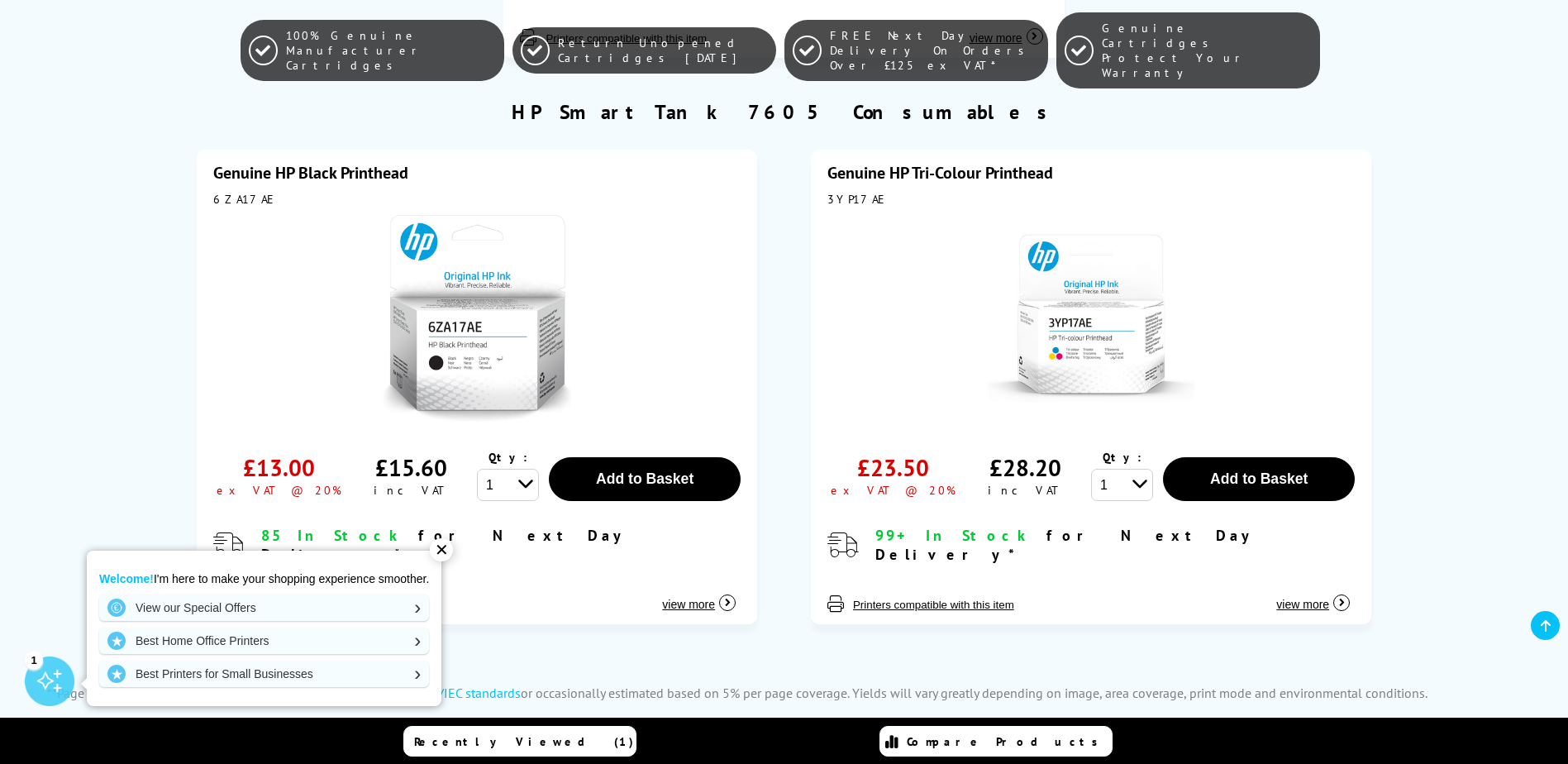
scroll to position [3474, 0]
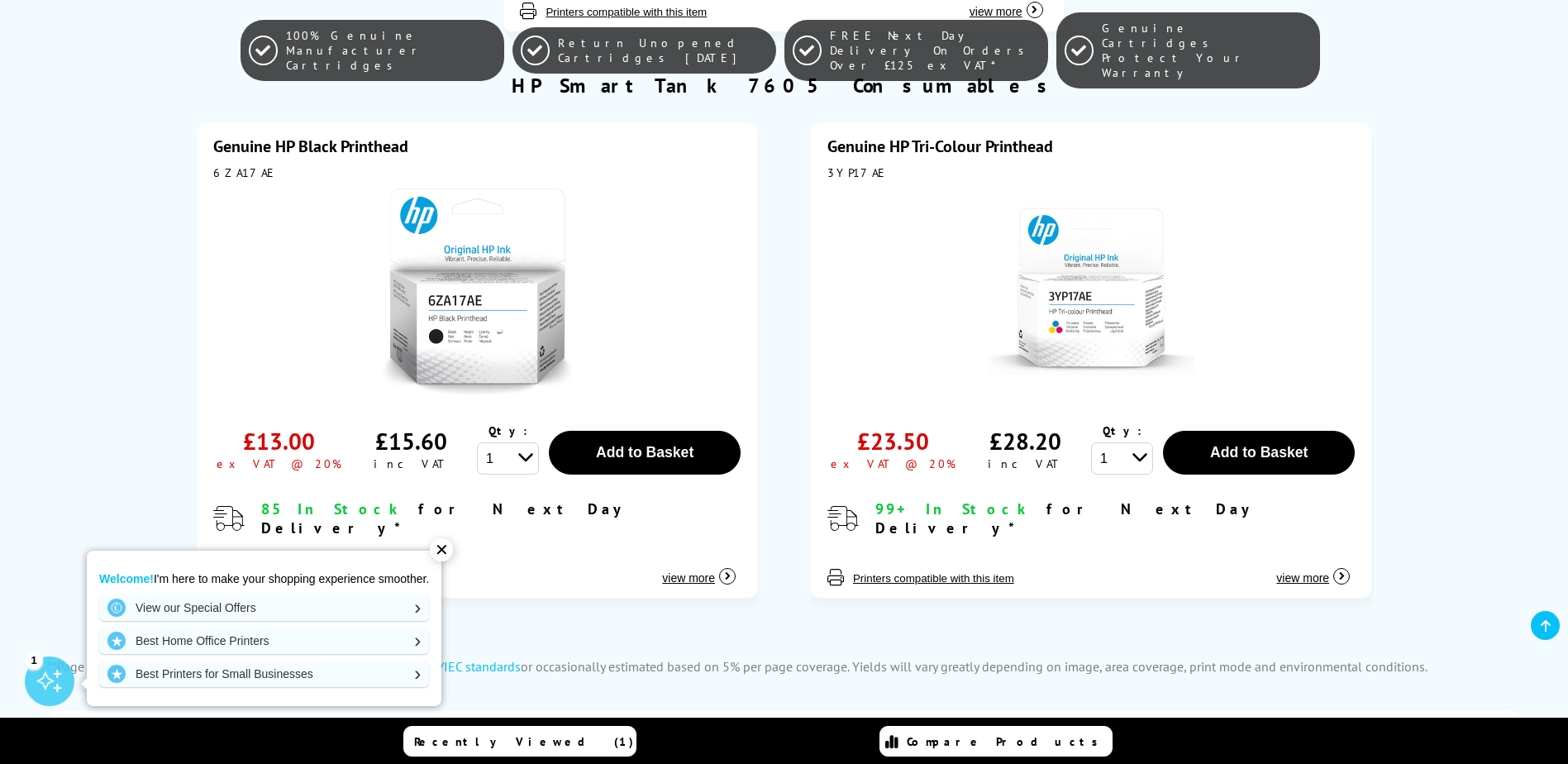
click at [449, 547] on div "✕" at bounding box center [441, 551] width 23 height 23
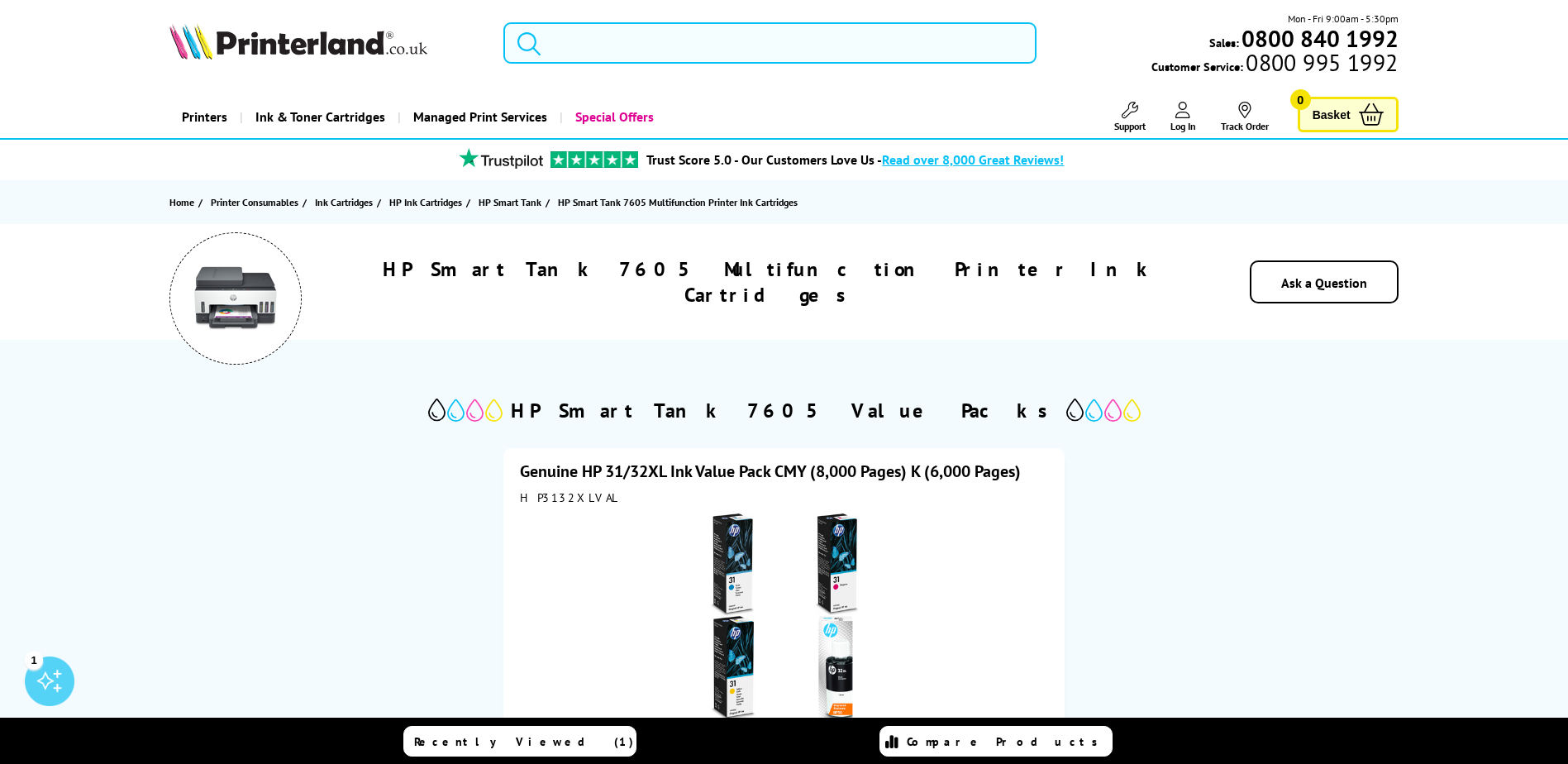
scroll to position [0, 0]
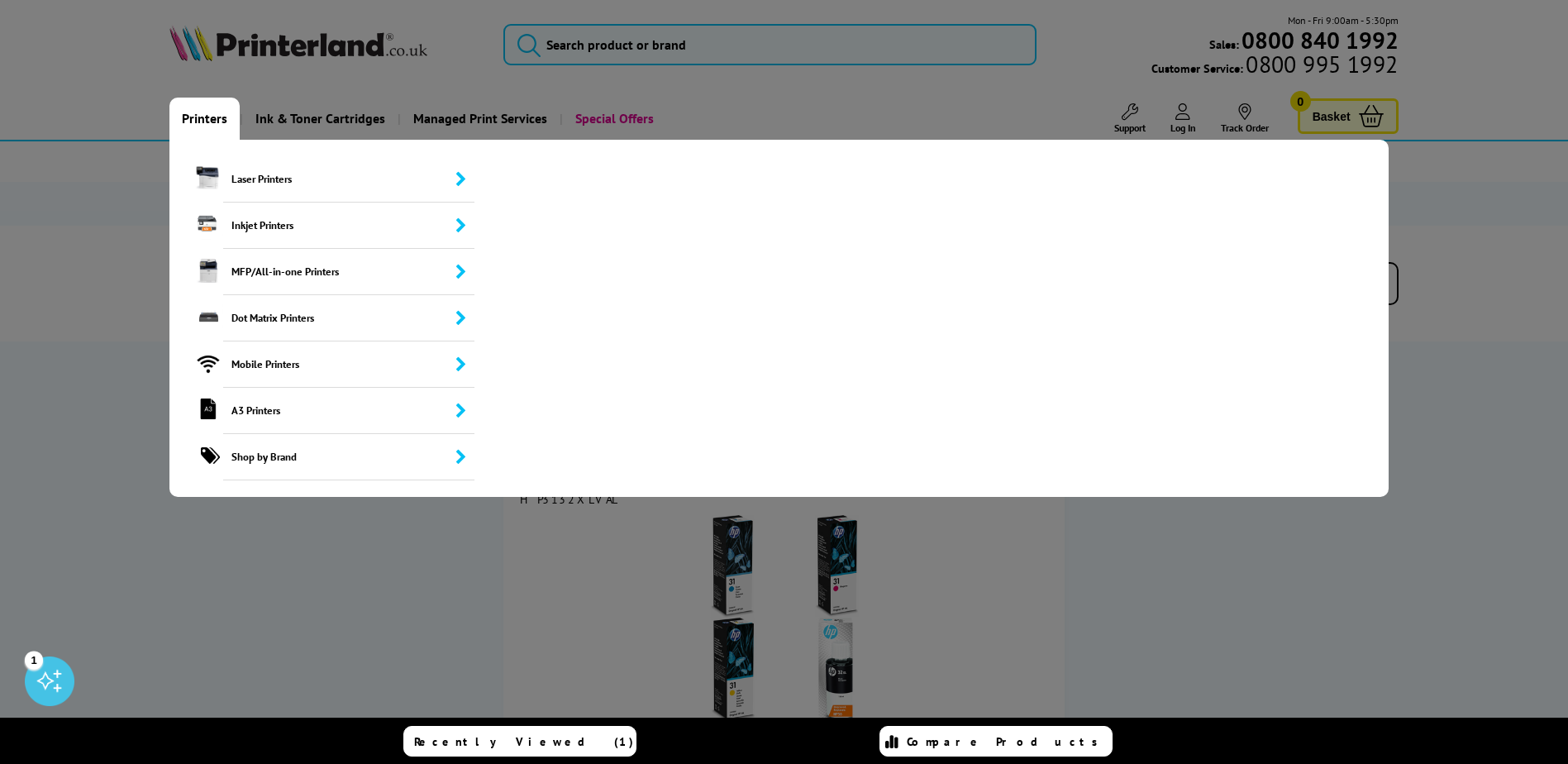
click at [205, 116] on link "Printers" at bounding box center [205, 118] width 70 height 42
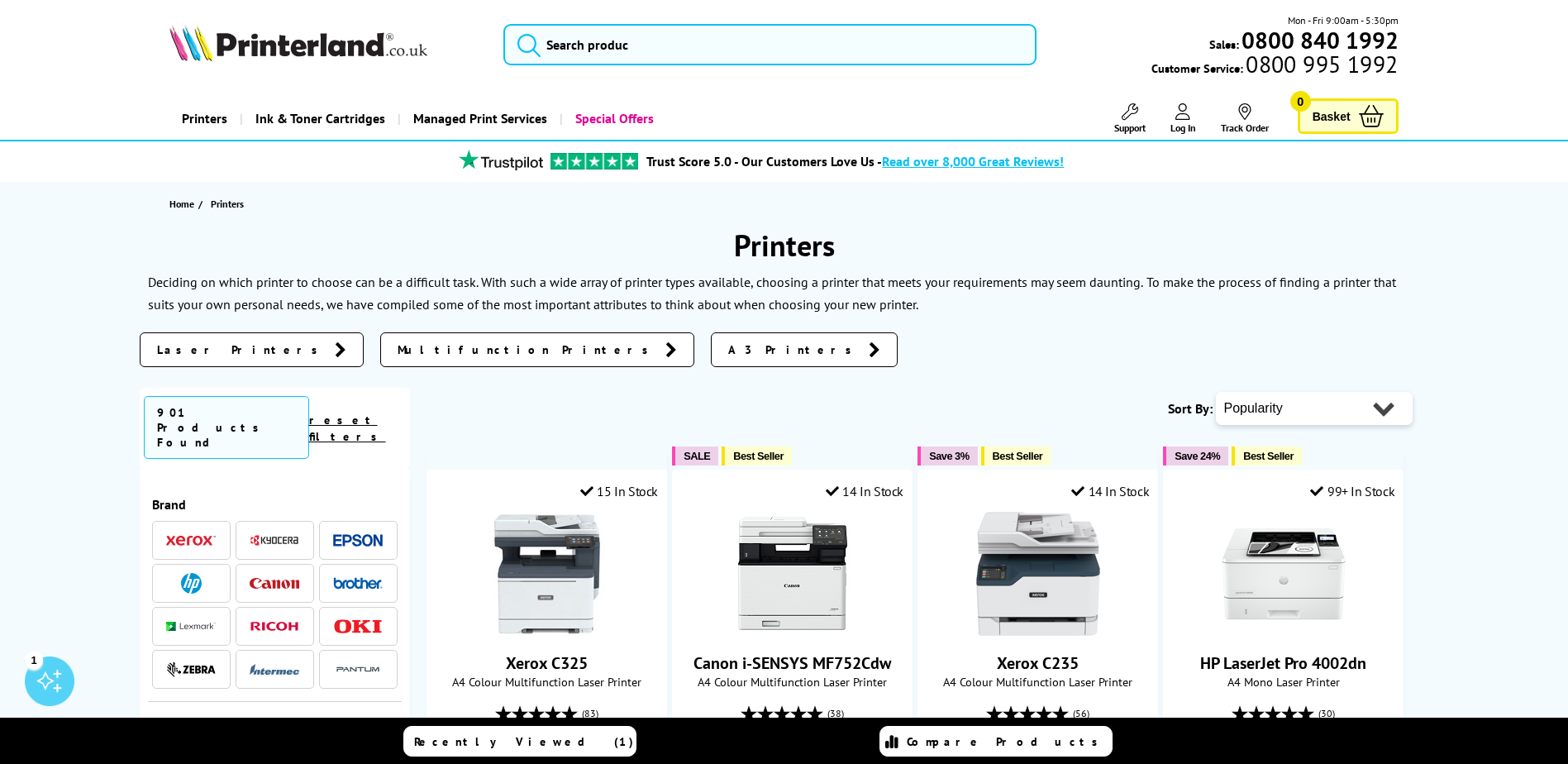
click at [397, 351] on span "Multifunction Printers" at bounding box center [527, 350] width 260 height 17
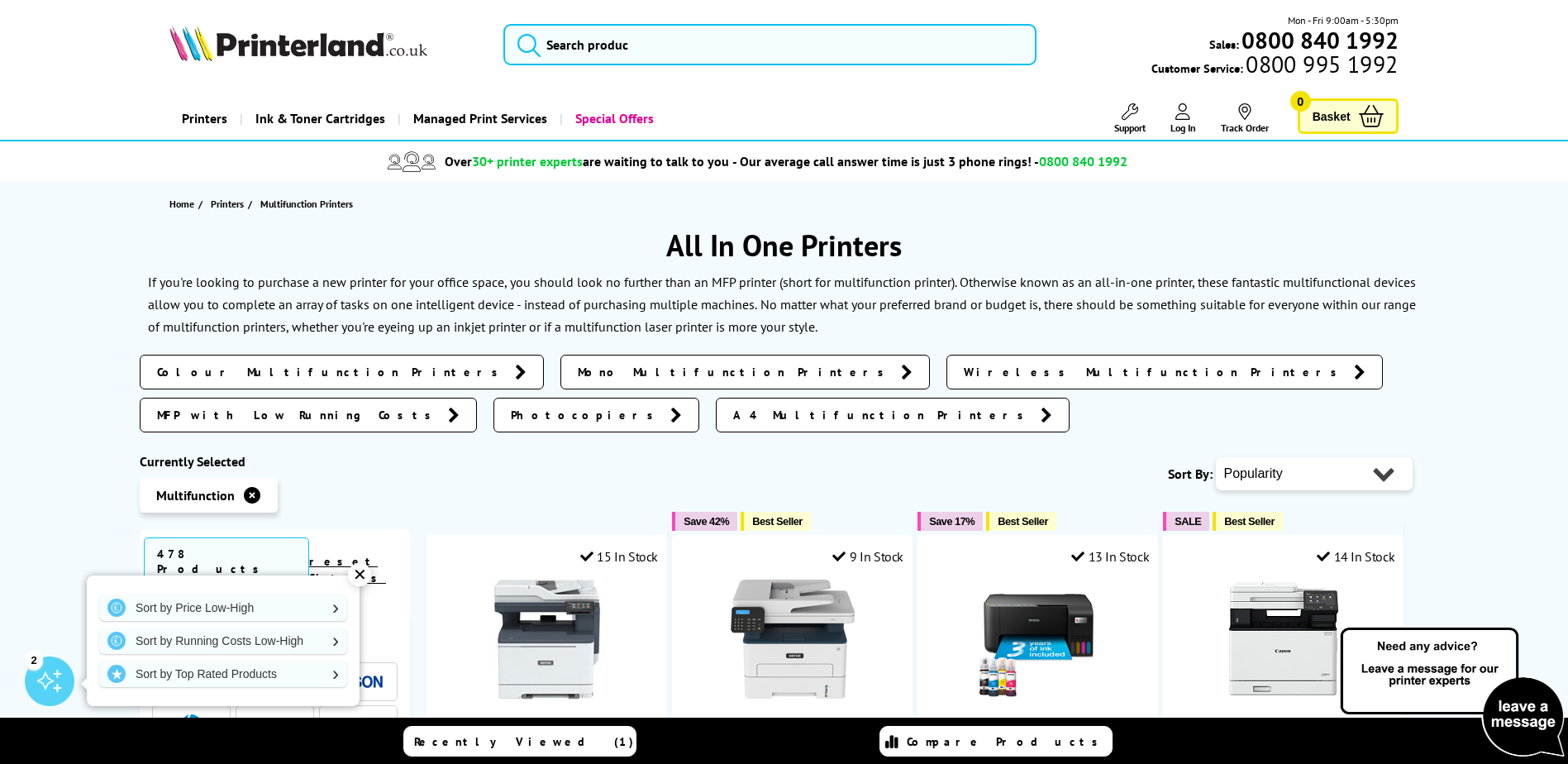
click at [440, 407] on span "MFP with Low Running Costs" at bounding box center [298, 415] width 282 height 17
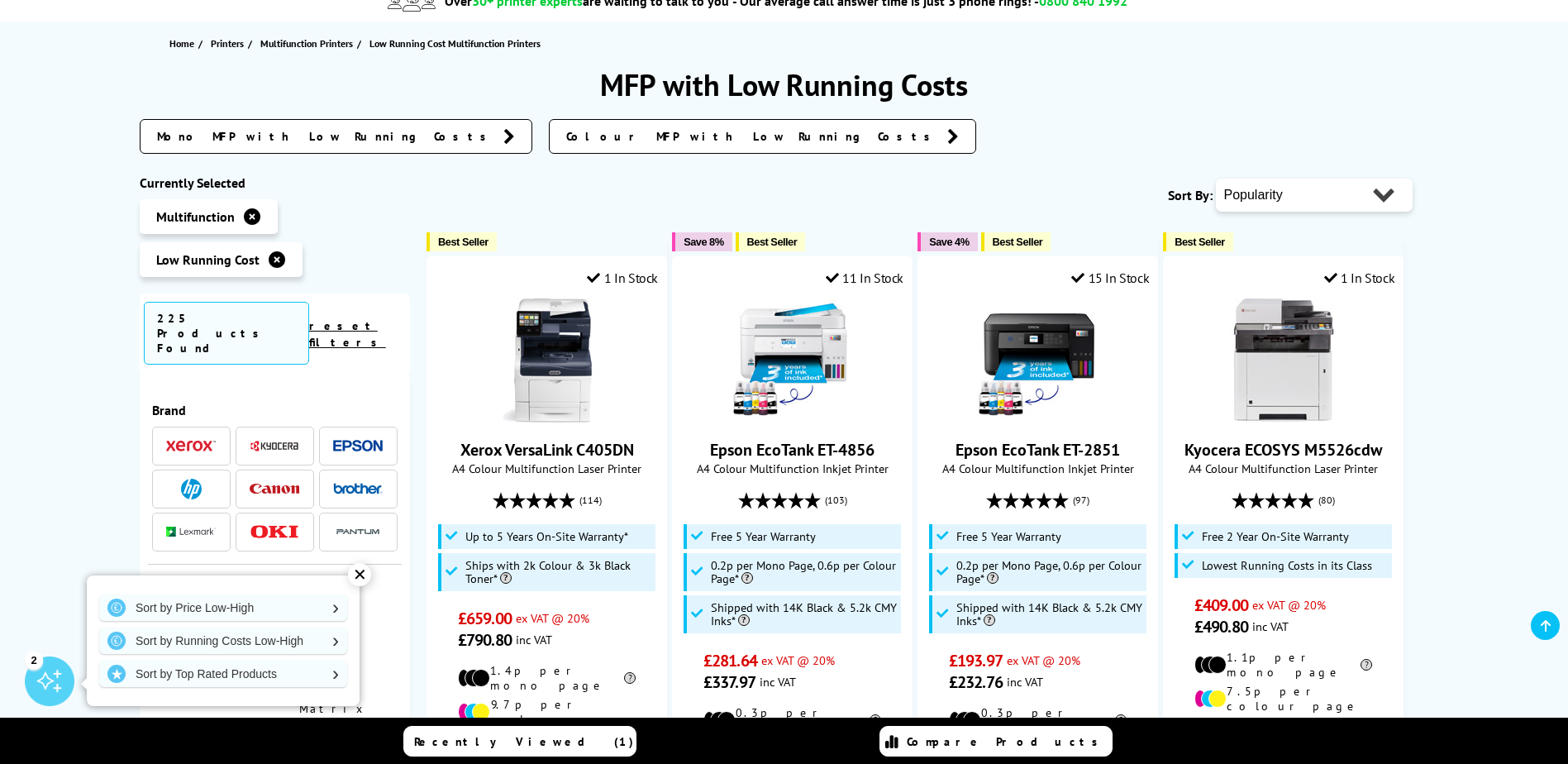
scroll to position [166, 0]
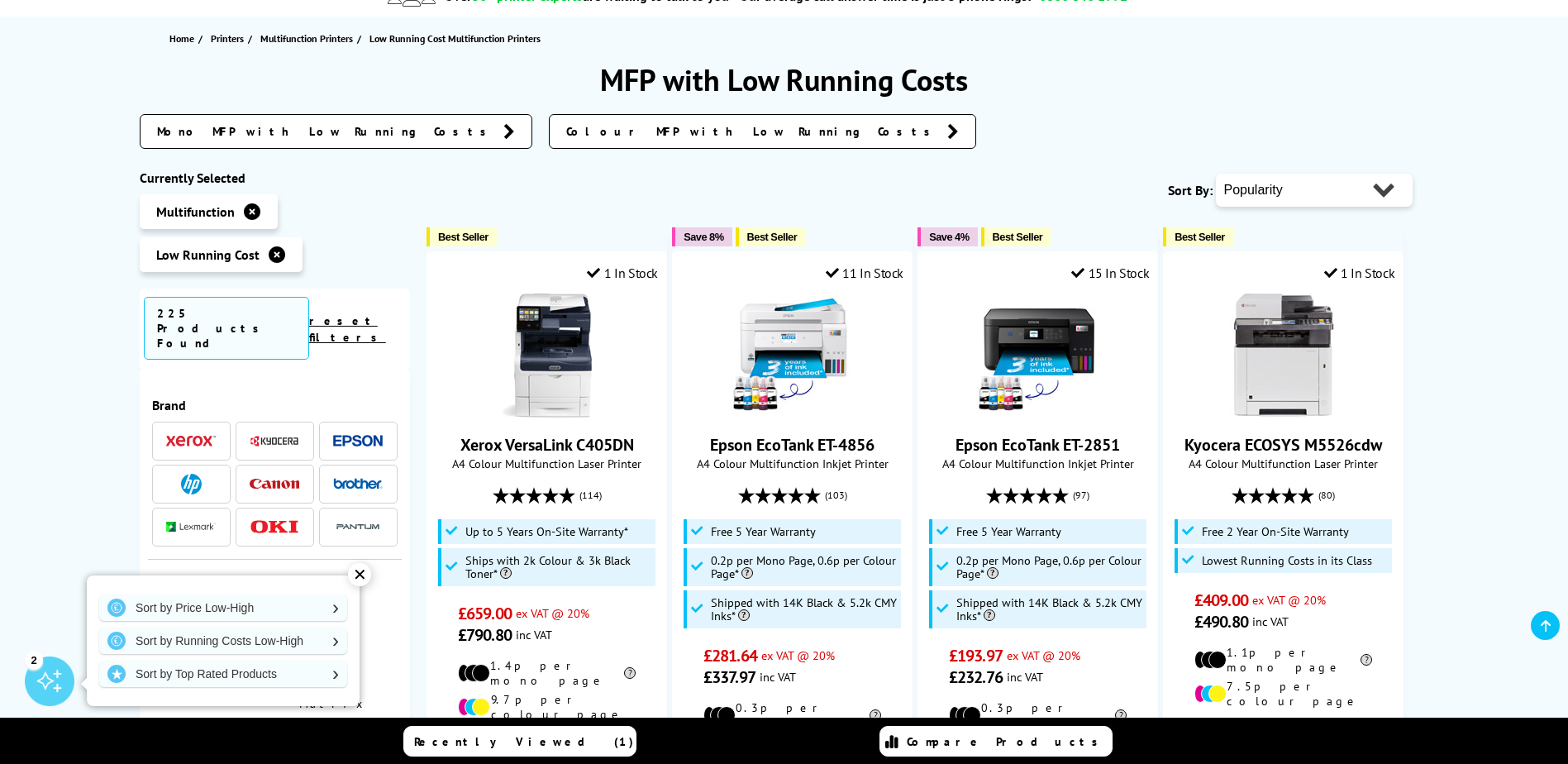
click at [1282, 189] on select "Popularity Rating Price - Low to High Price - High to Low Running Costs - Low t…" at bounding box center [1315, 190] width 197 height 33
select select "Price Ascending"
click at [1216, 173] on select "Popularity Rating Price - Low to High Price - High to Low Running Costs - Low t…" at bounding box center [1315, 190] width 197 height 33
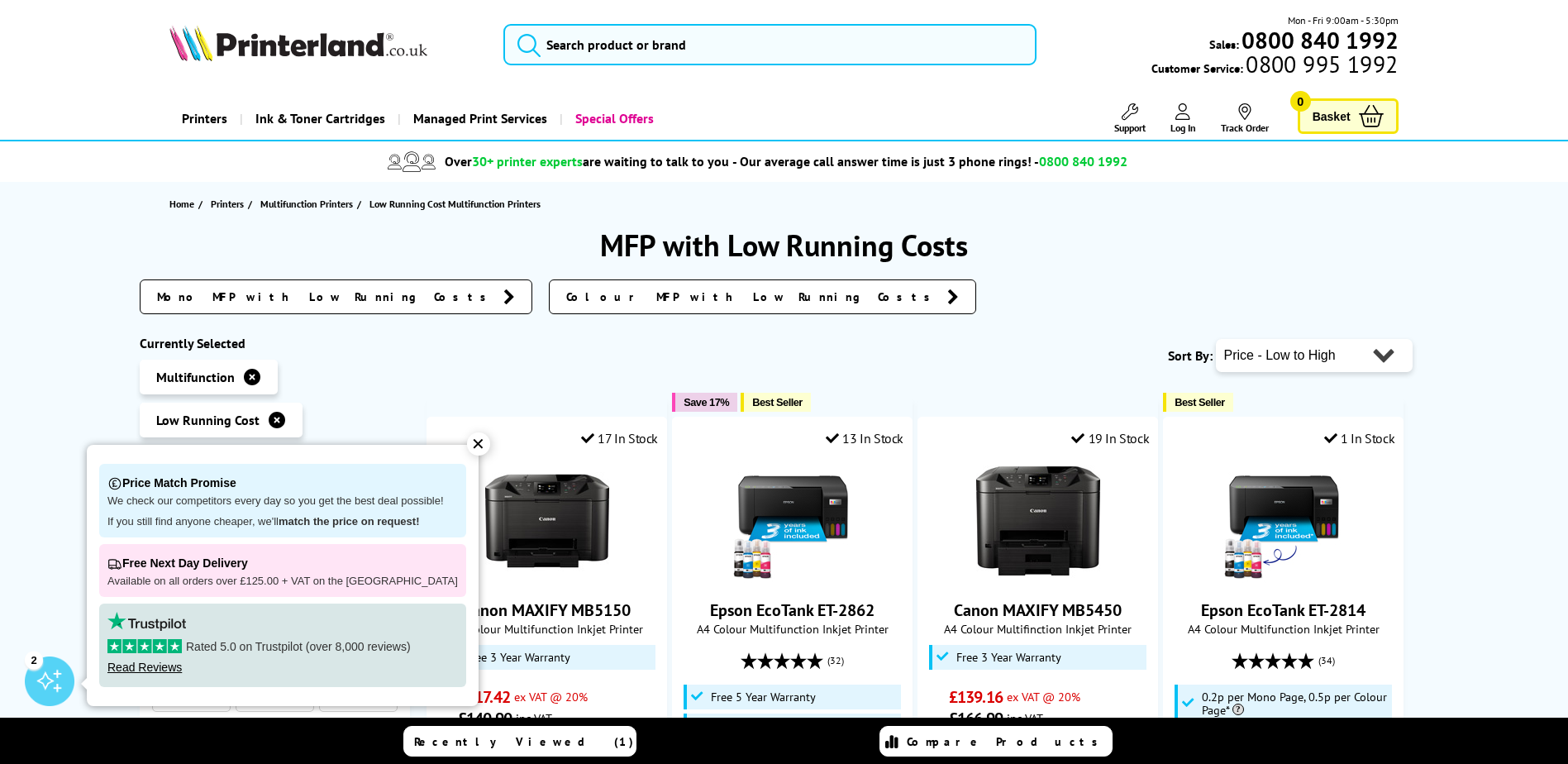
click at [468, 443] on div "✕" at bounding box center [479, 444] width 23 height 23
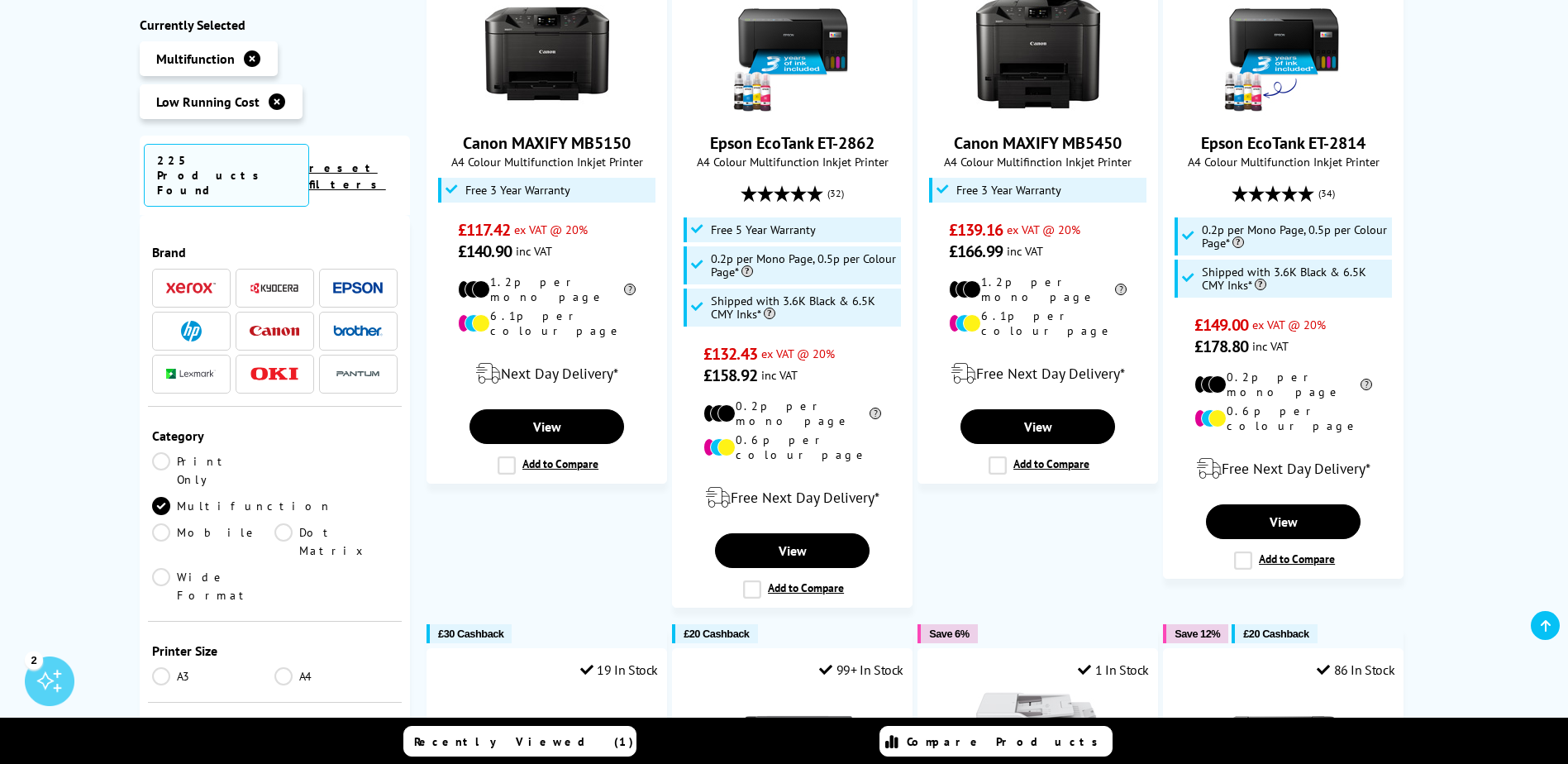
scroll to position [496, 0]
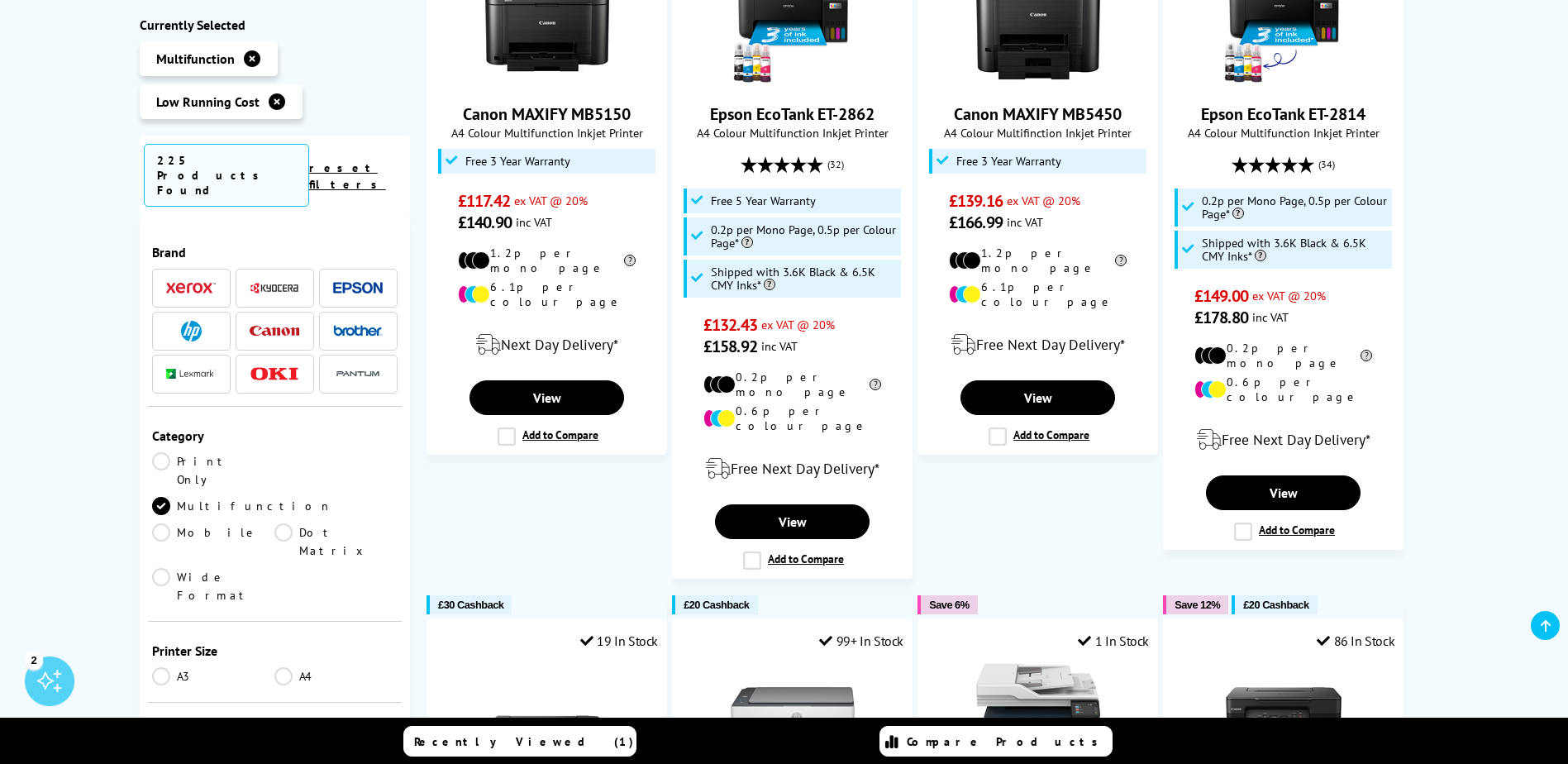
click at [281, 668] on link "A4" at bounding box center [336, 676] width 123 height 19
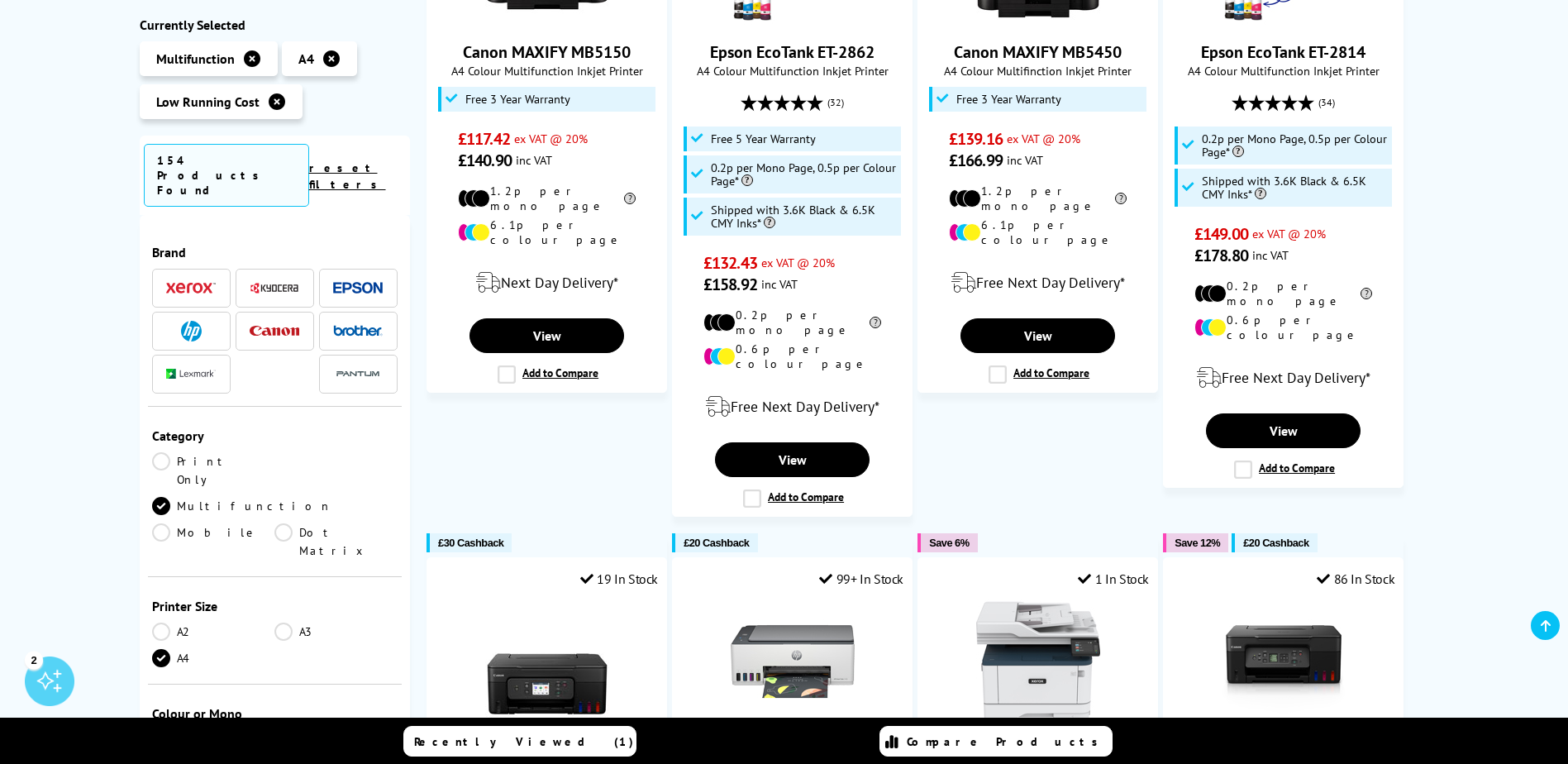
click at [161, 731] on link "Colour" at bounding box center [213, 740] width 123 height 19
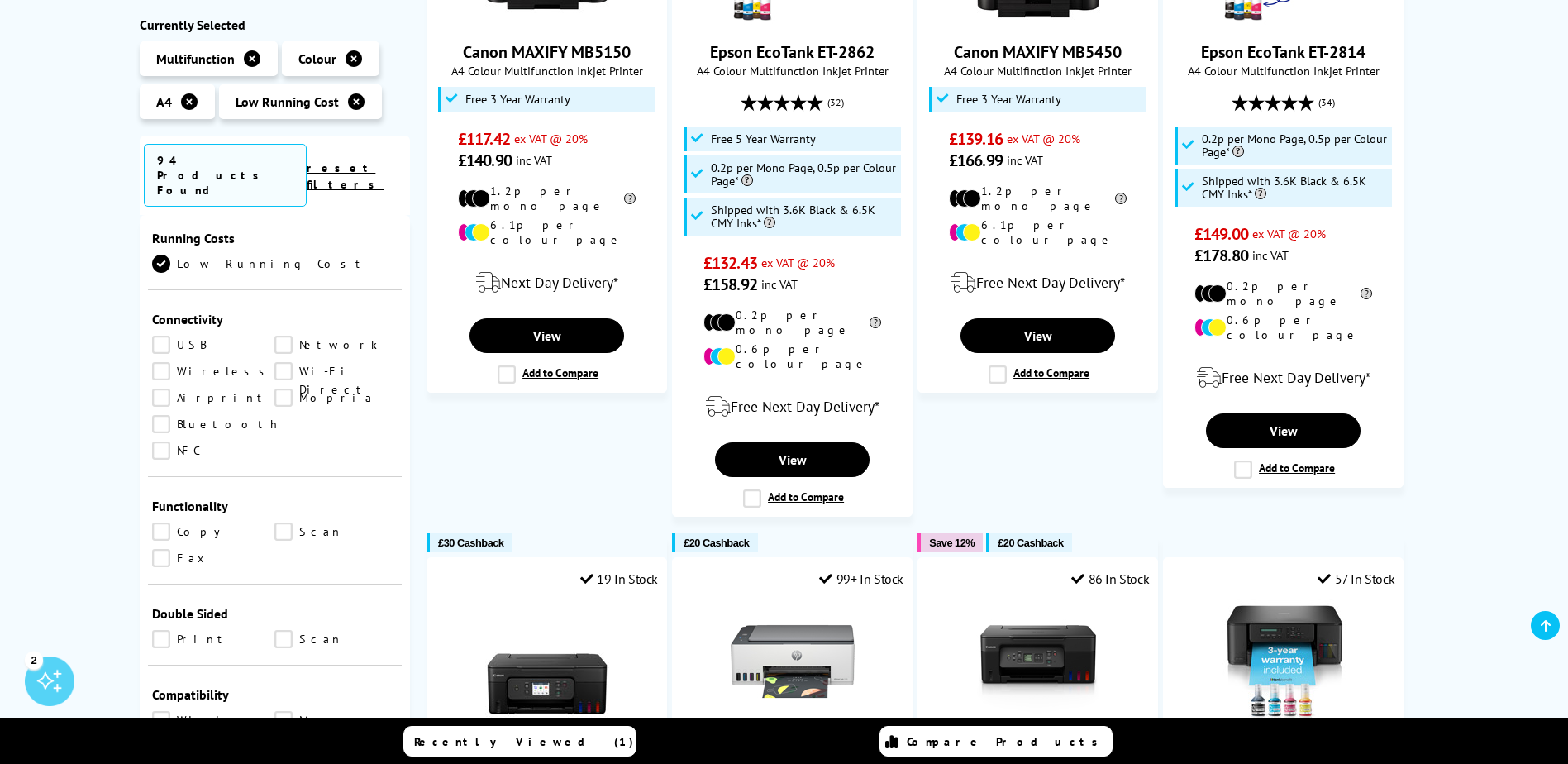
scroll to position [662, 0]
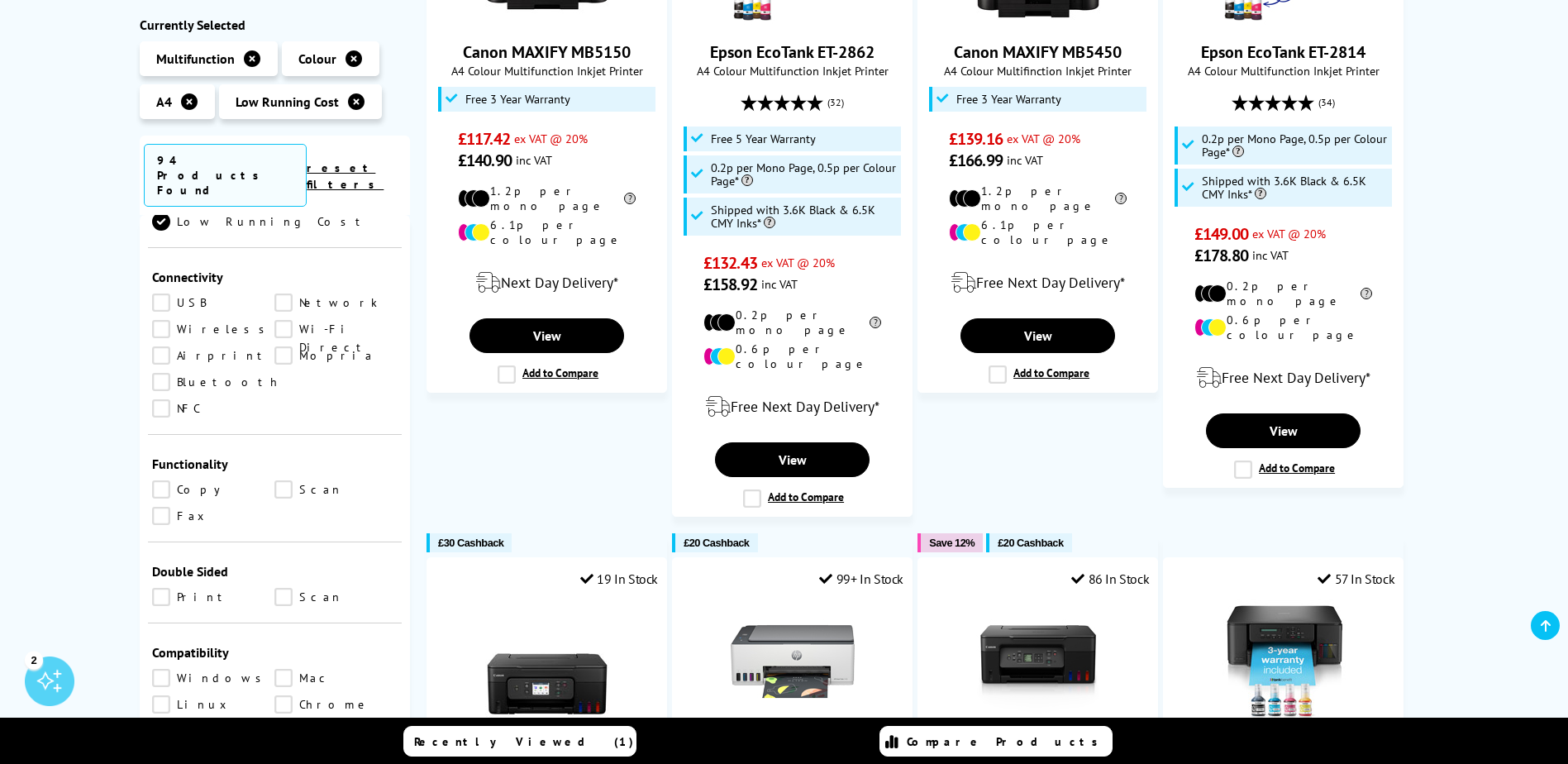
click at [163, 480] on link "Copy" at bounding box center [213, 489] width 123 height 19
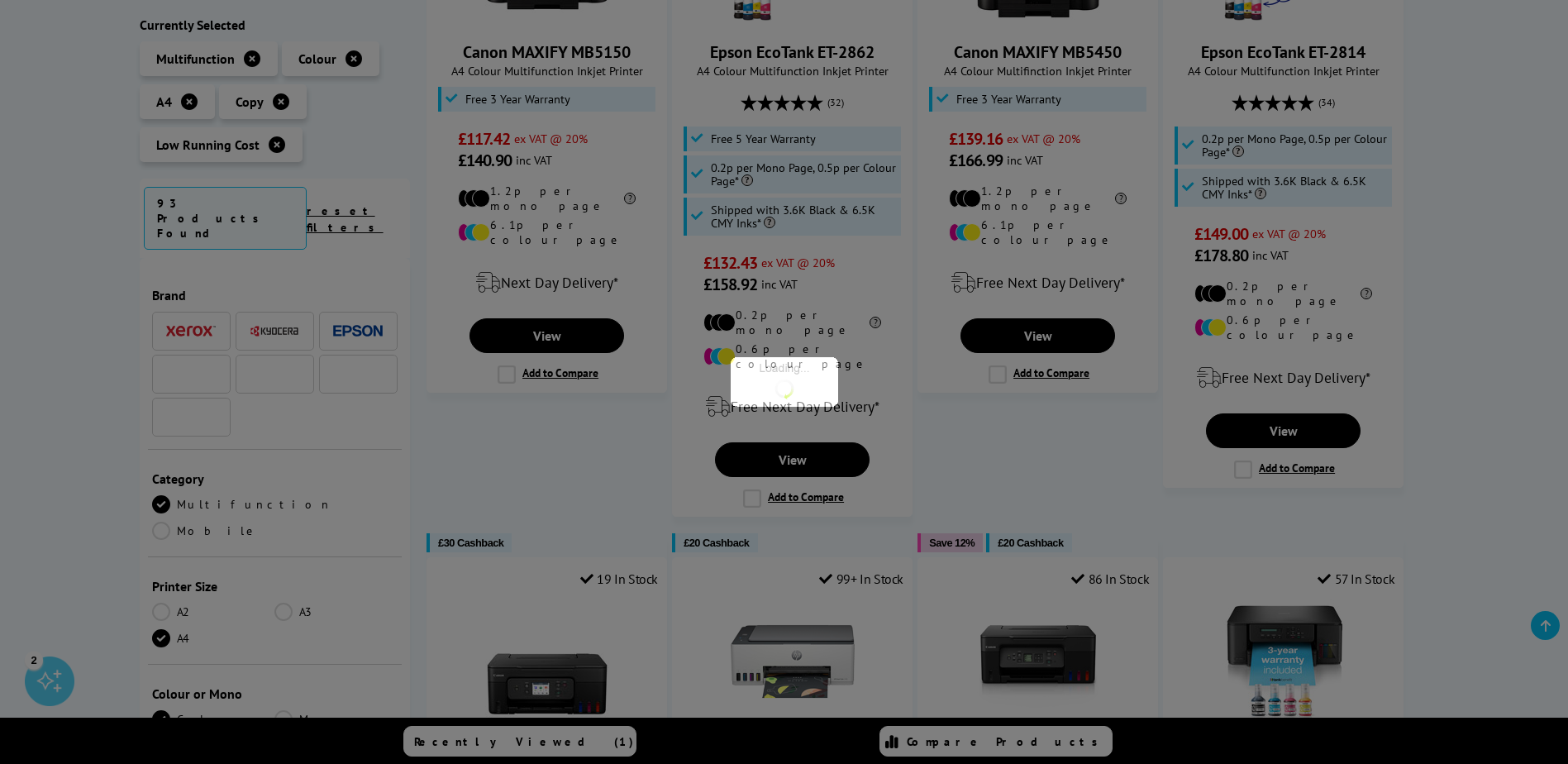
scroll to position [662, 0]
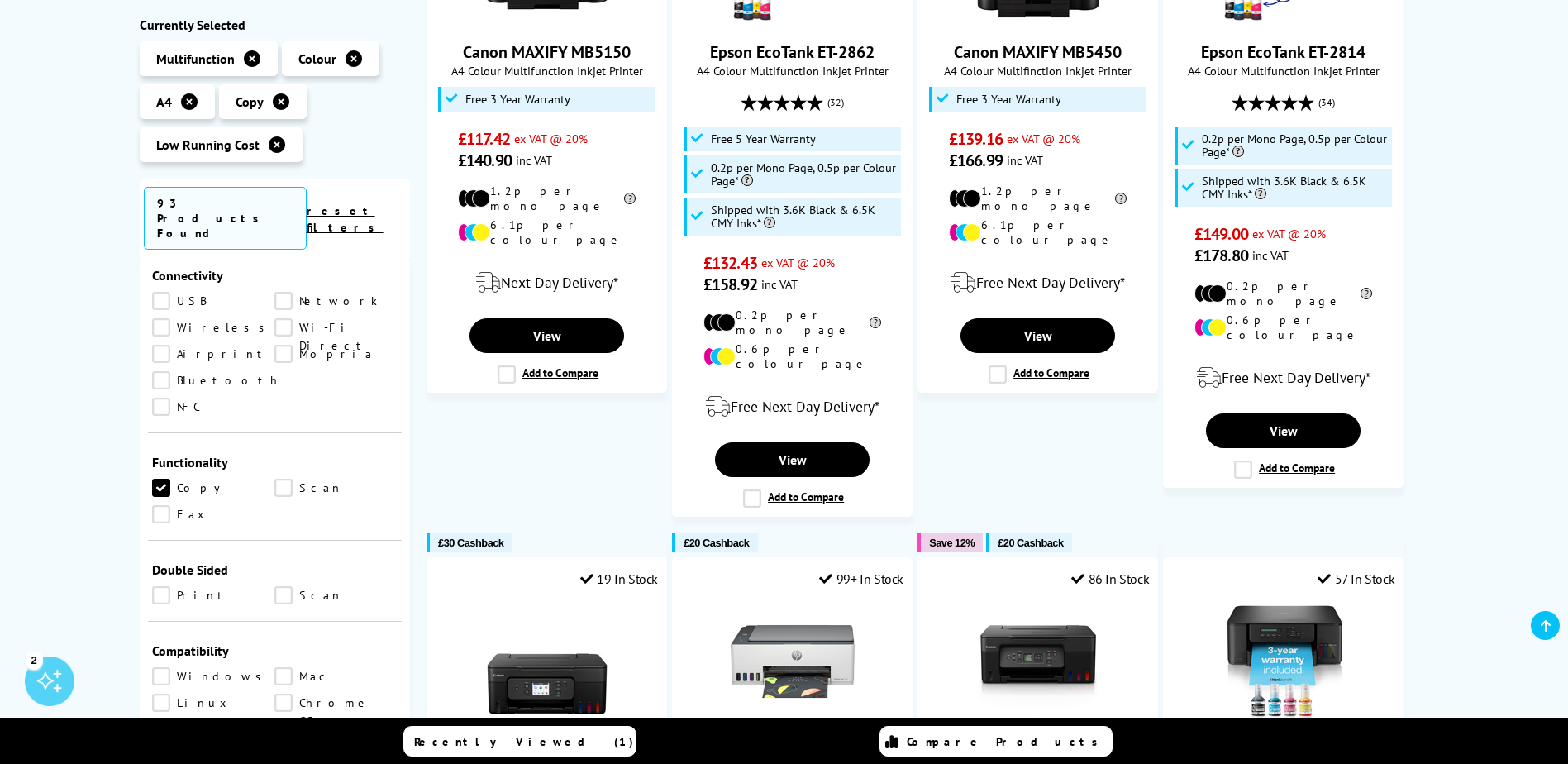
click at [282, 479] on link "Scan" at bounding box center [336, 488] width 123 height 19
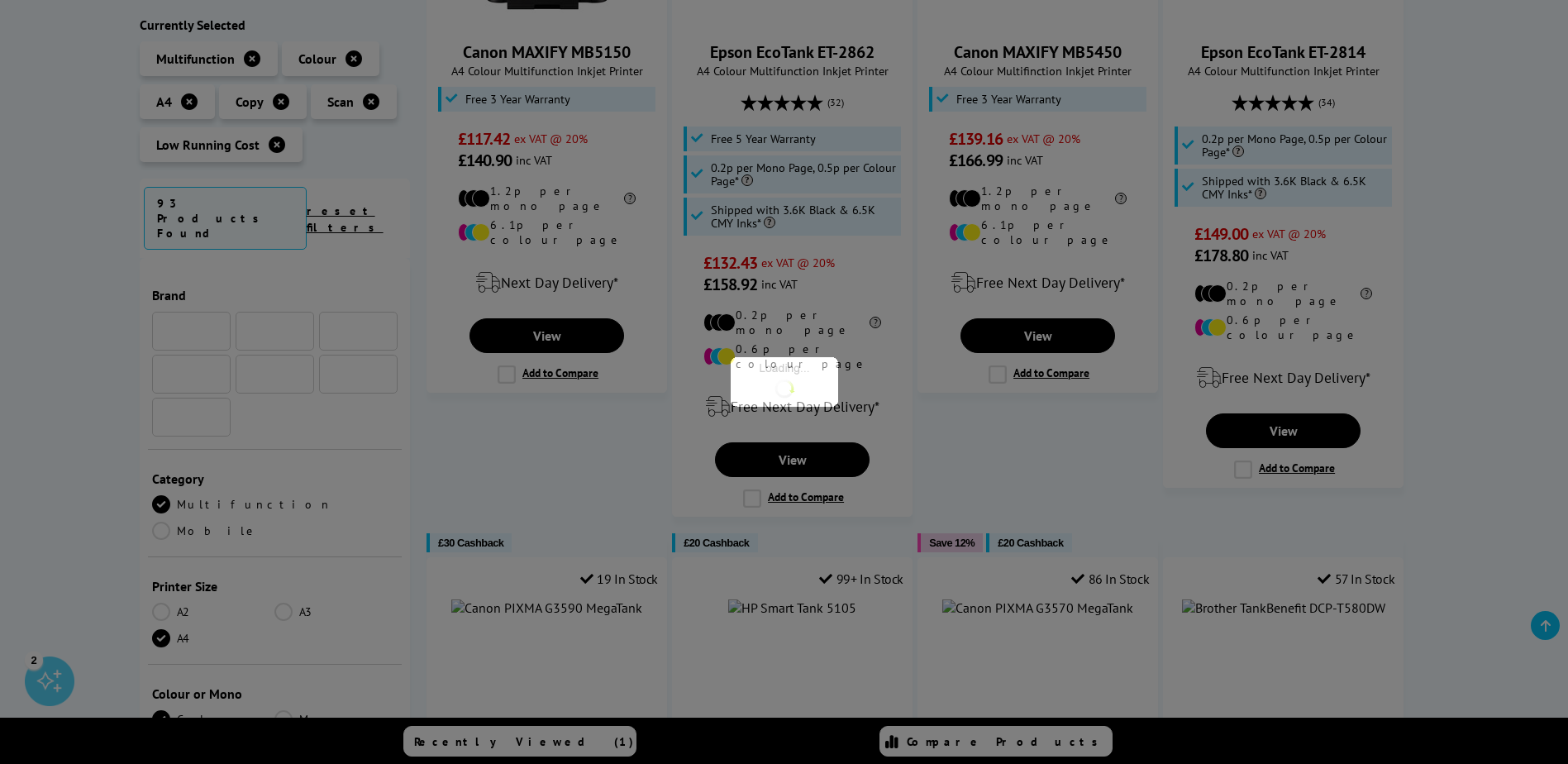
scroll to position [662, 0]
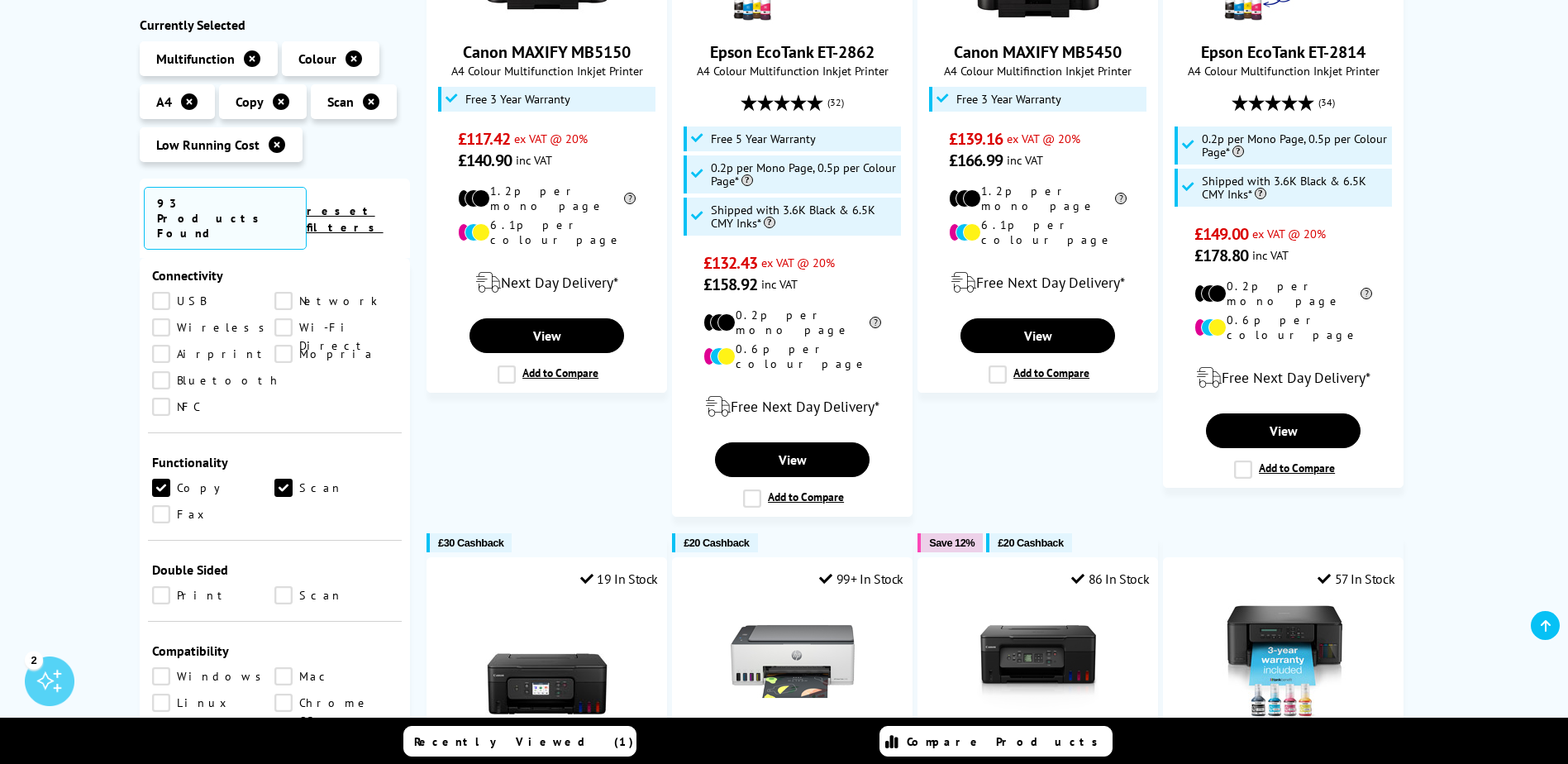
click at [162, 587] on link "Print" at bounding box center [213, 595] width 123 height 19
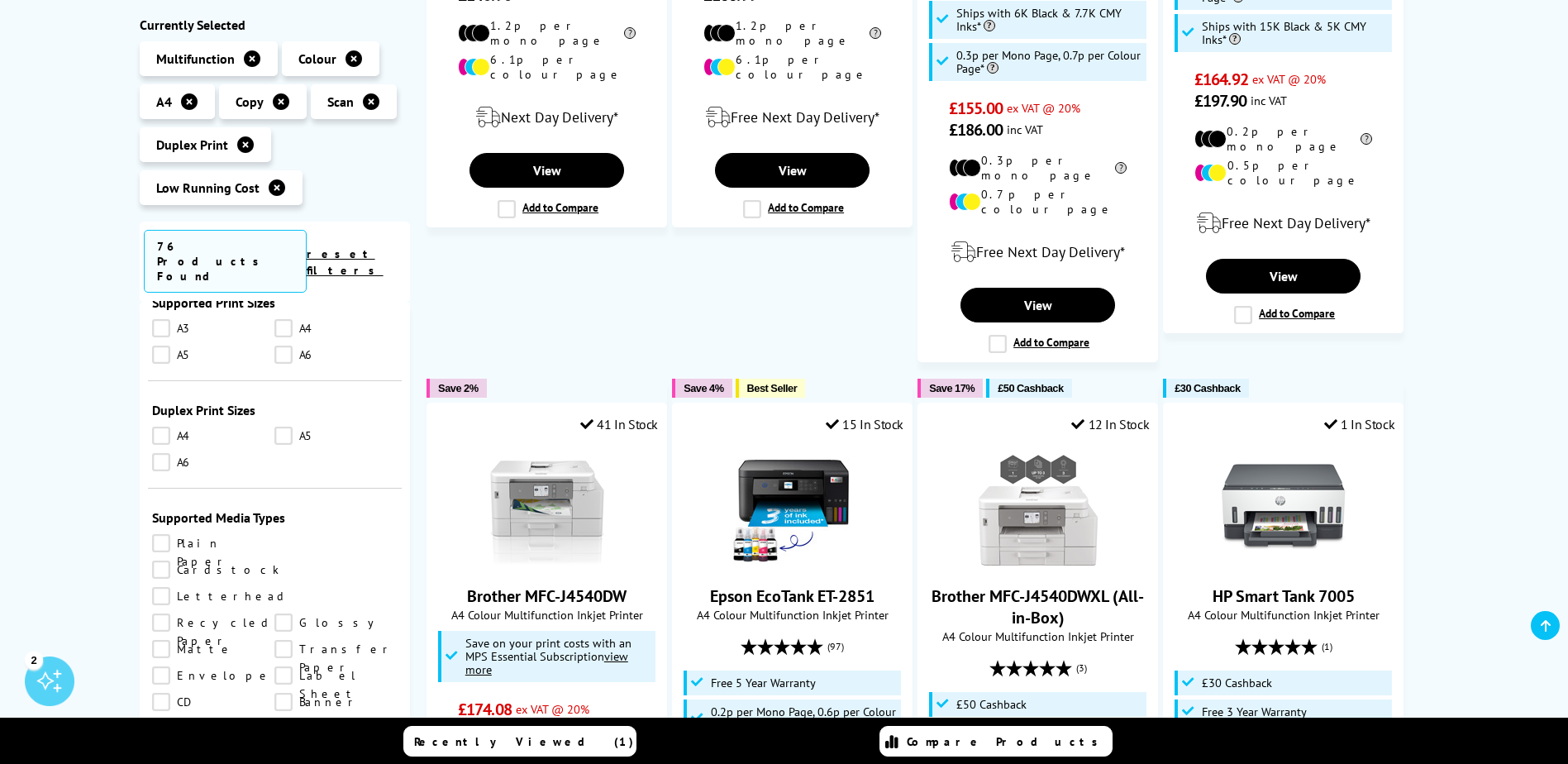
scroll to position [1406, 0]
click at [162, 423] on link "A4" at bounding box center [213, 432] width 123 height 19
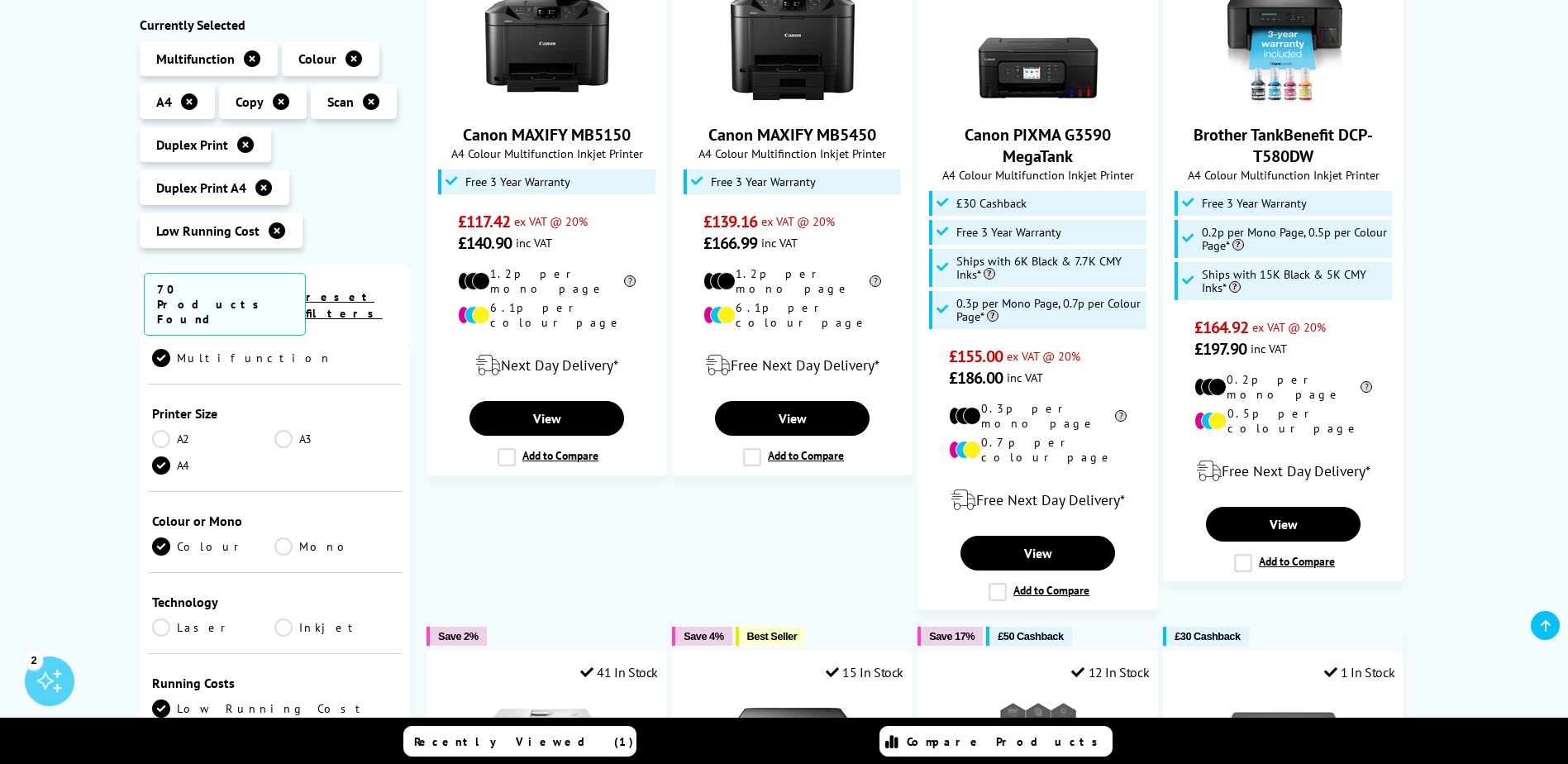
scroll to position [248, 0]
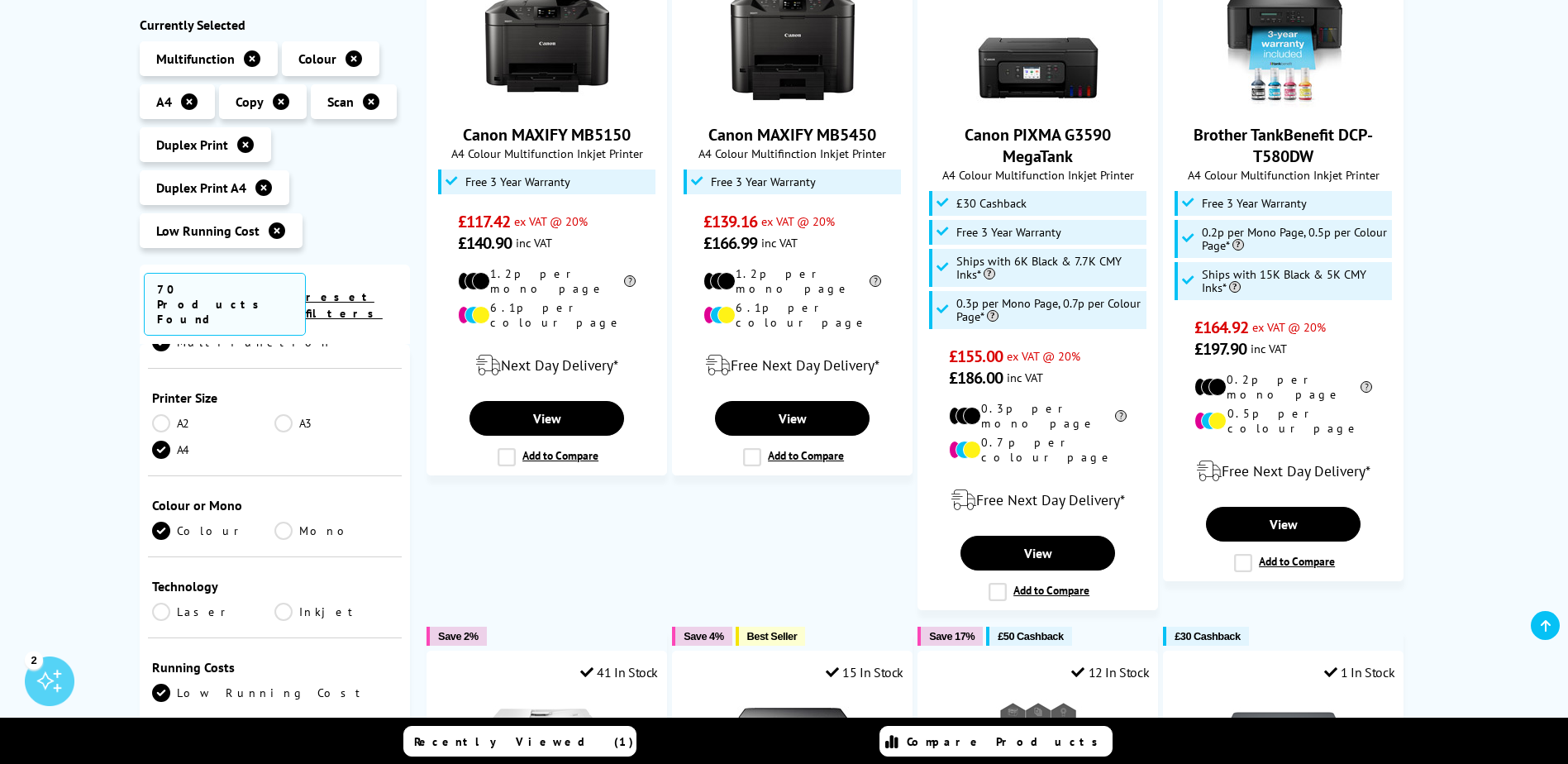
click at [282, 603] on link "Inkjet" at bounding box center [336, 612] width 123 height 19
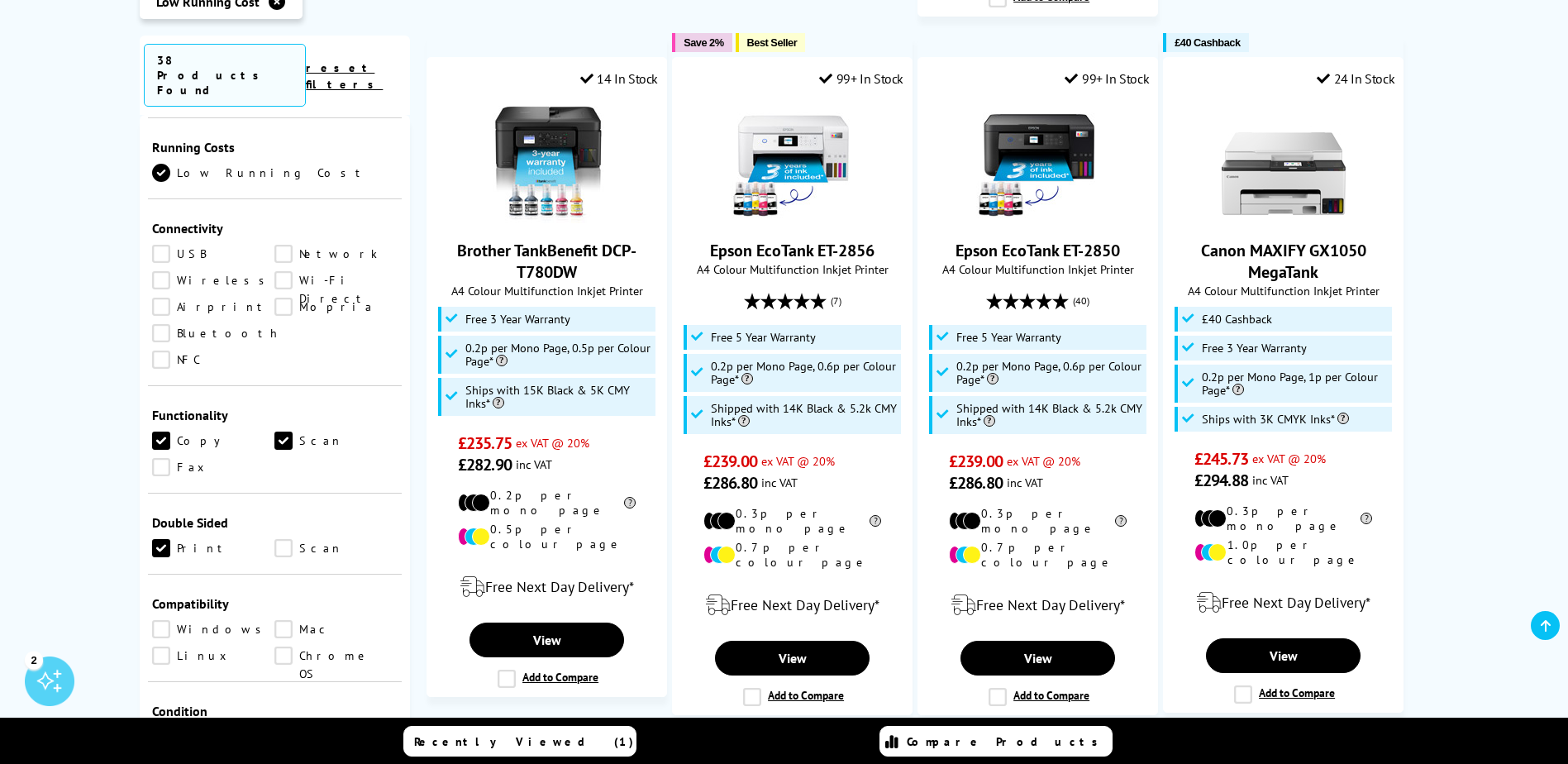
scroll to position [1738, 0]
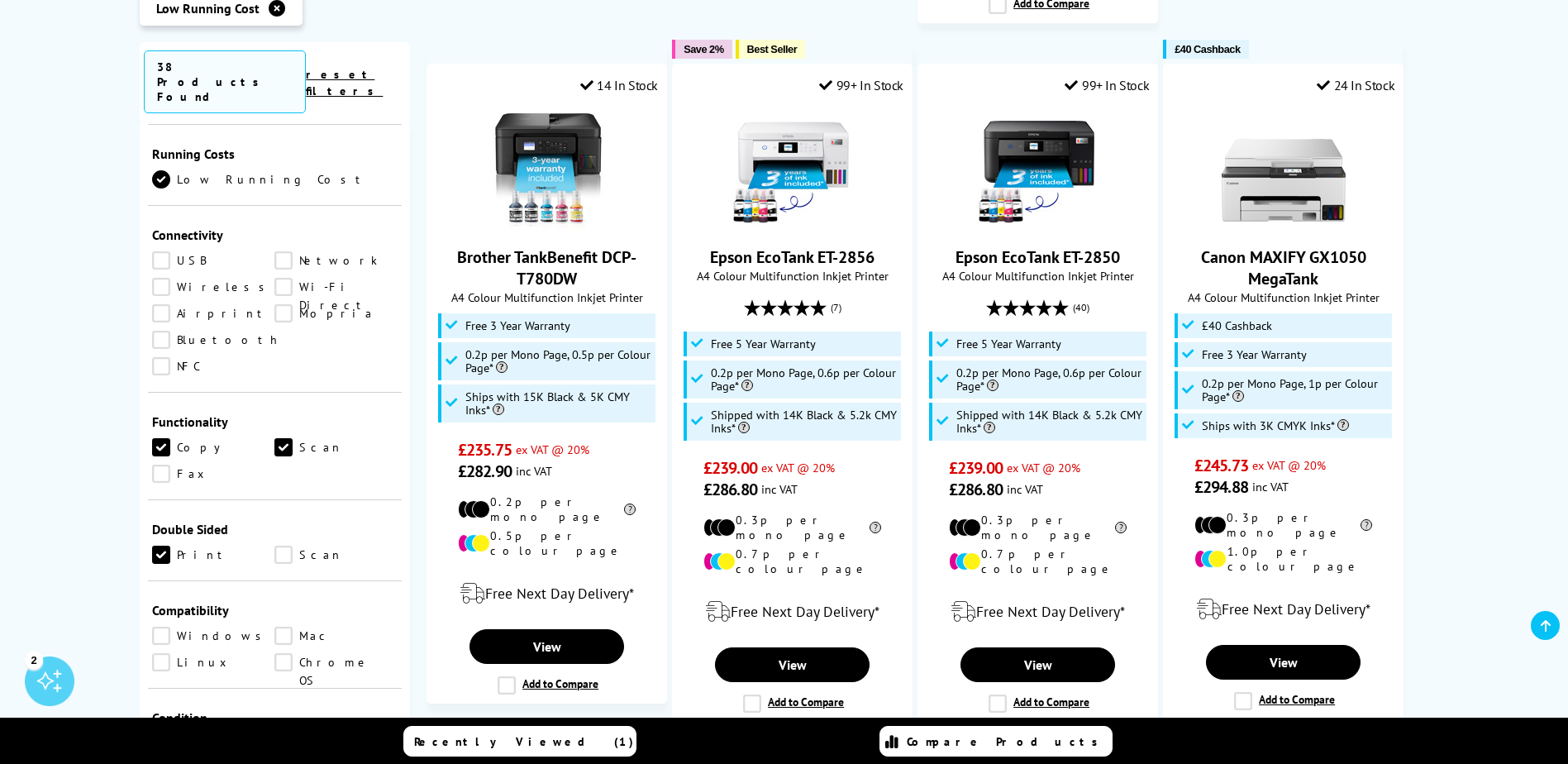
click at [283, 546] on link "Scan" at bounding box center [336, 554] width 123 height 19
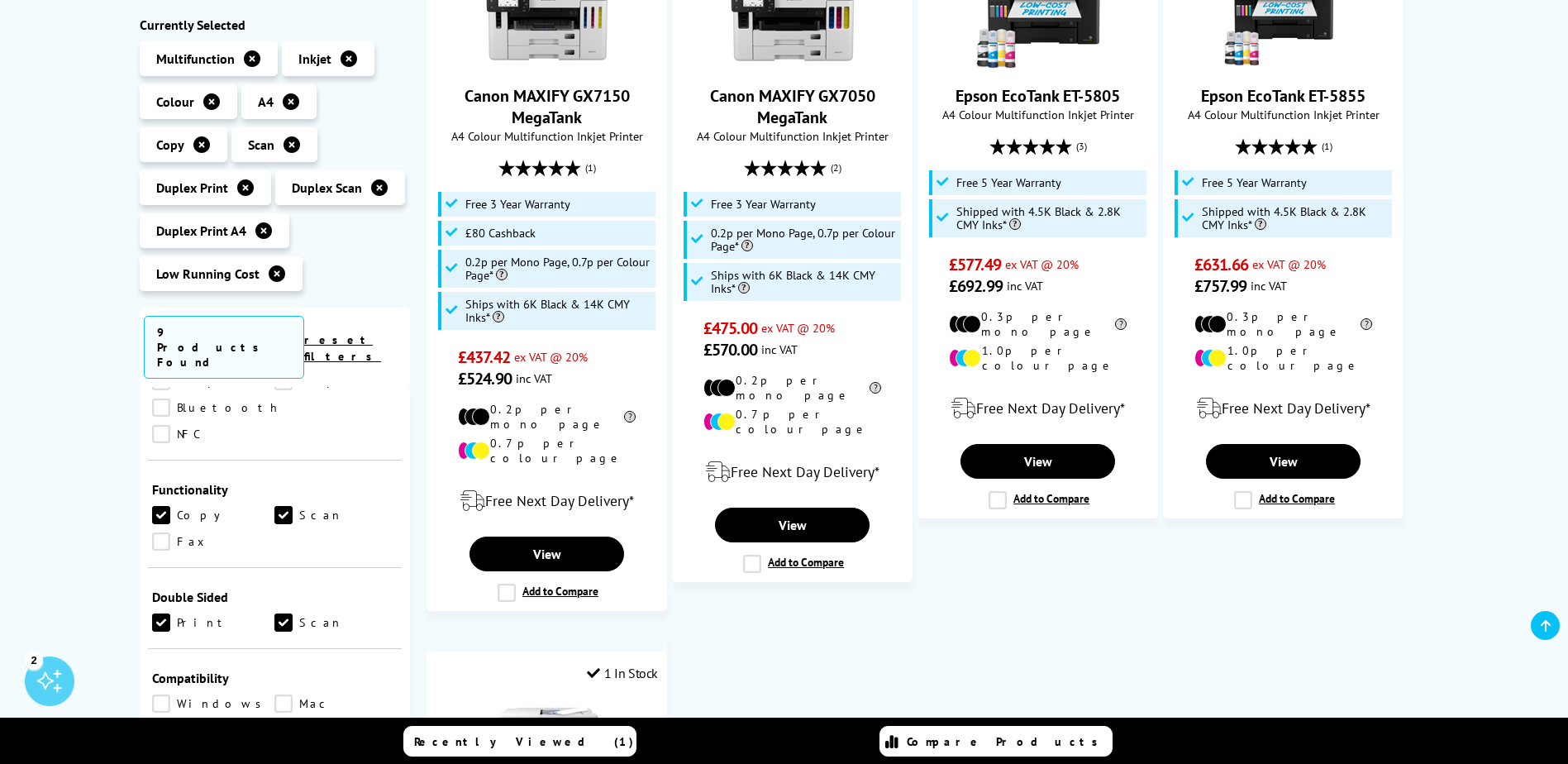
scroll to position [745, 0]
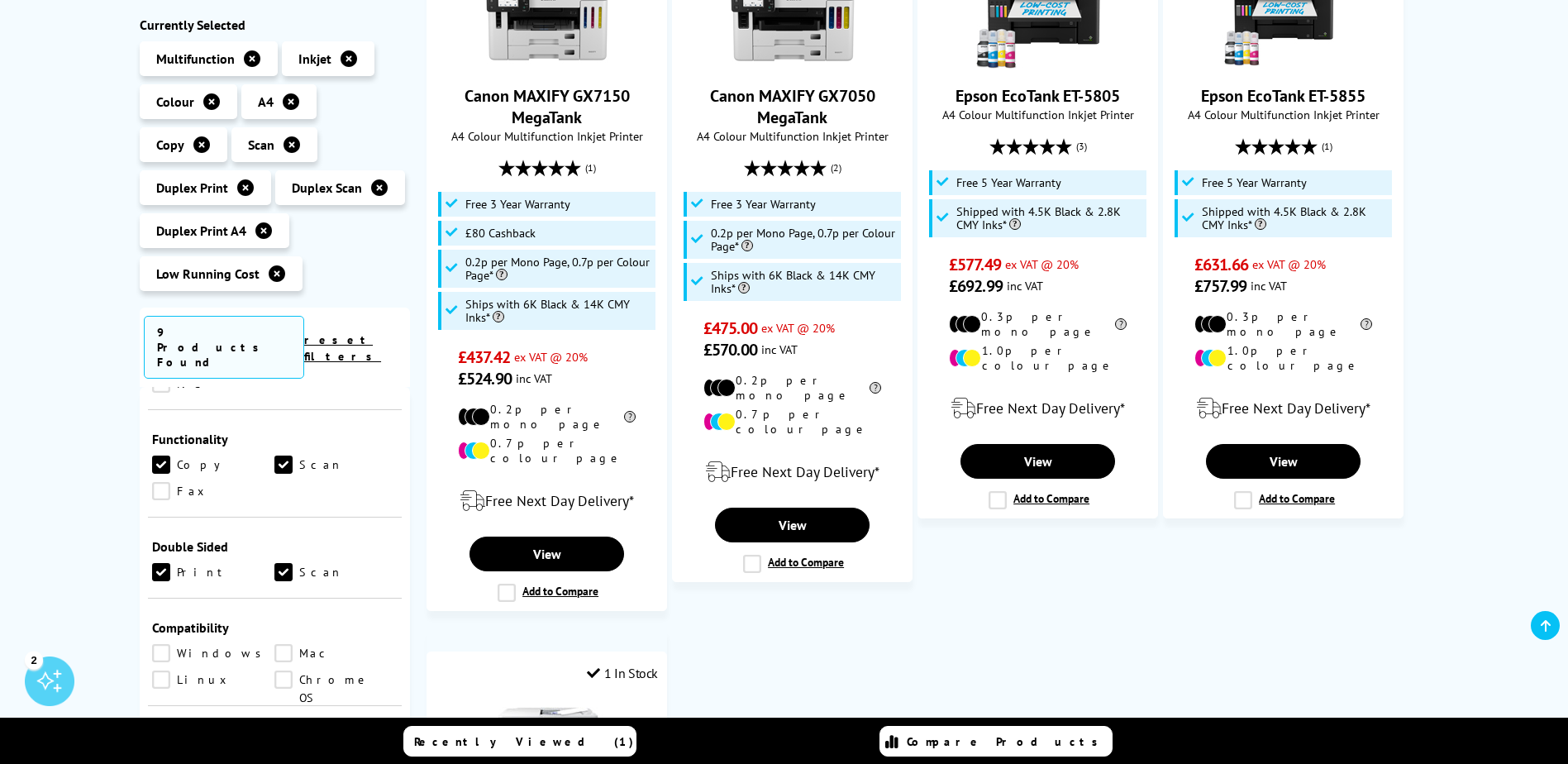
click at [279, 563] on link "Scan" at bounding box center [336, 572] width 123 height 19
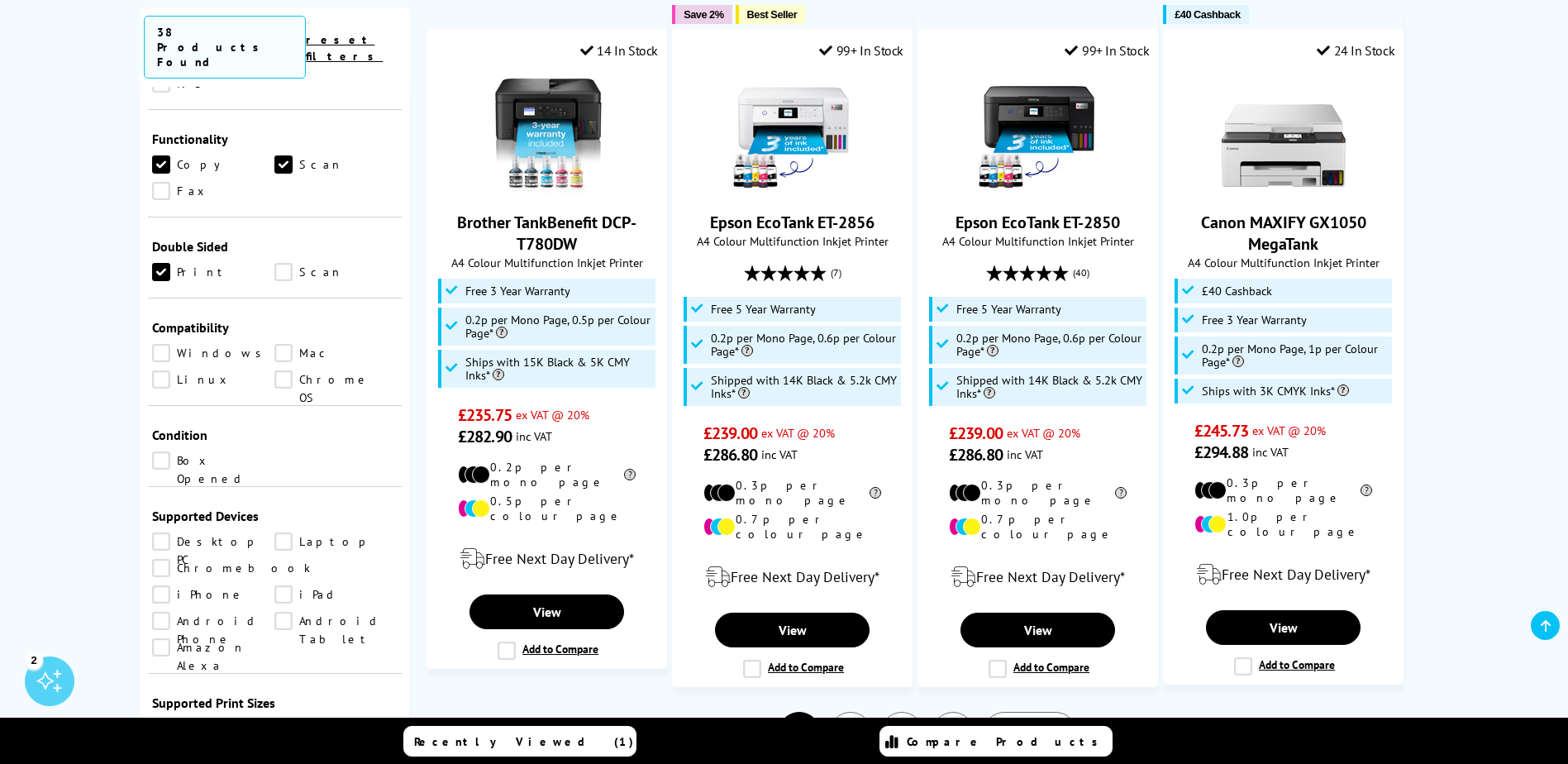
scroll to position [1820, 0]
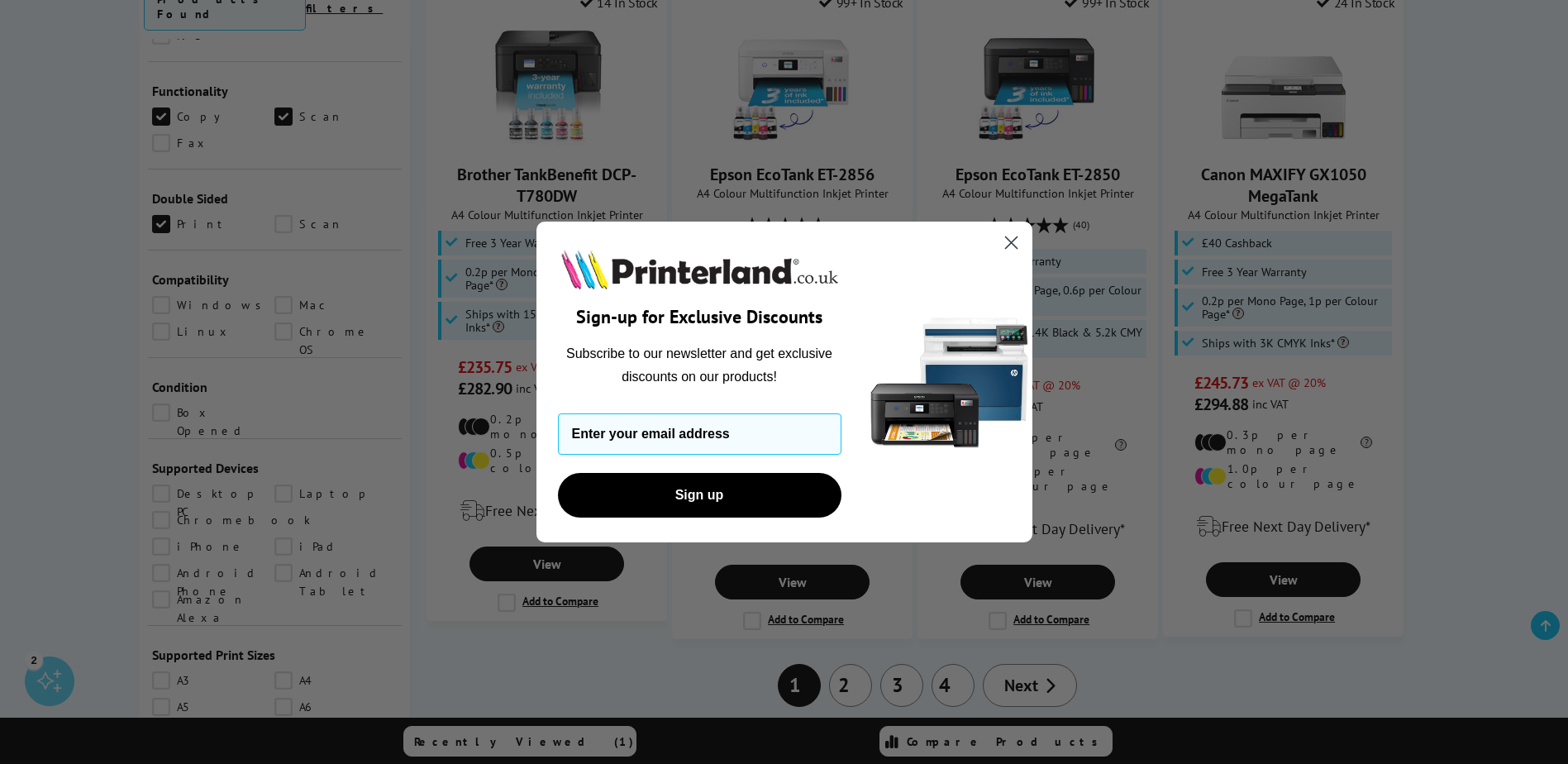
click at [1010, 239] on circle "Close dialog" at bounding box center [1011, 243] width 27 height 27
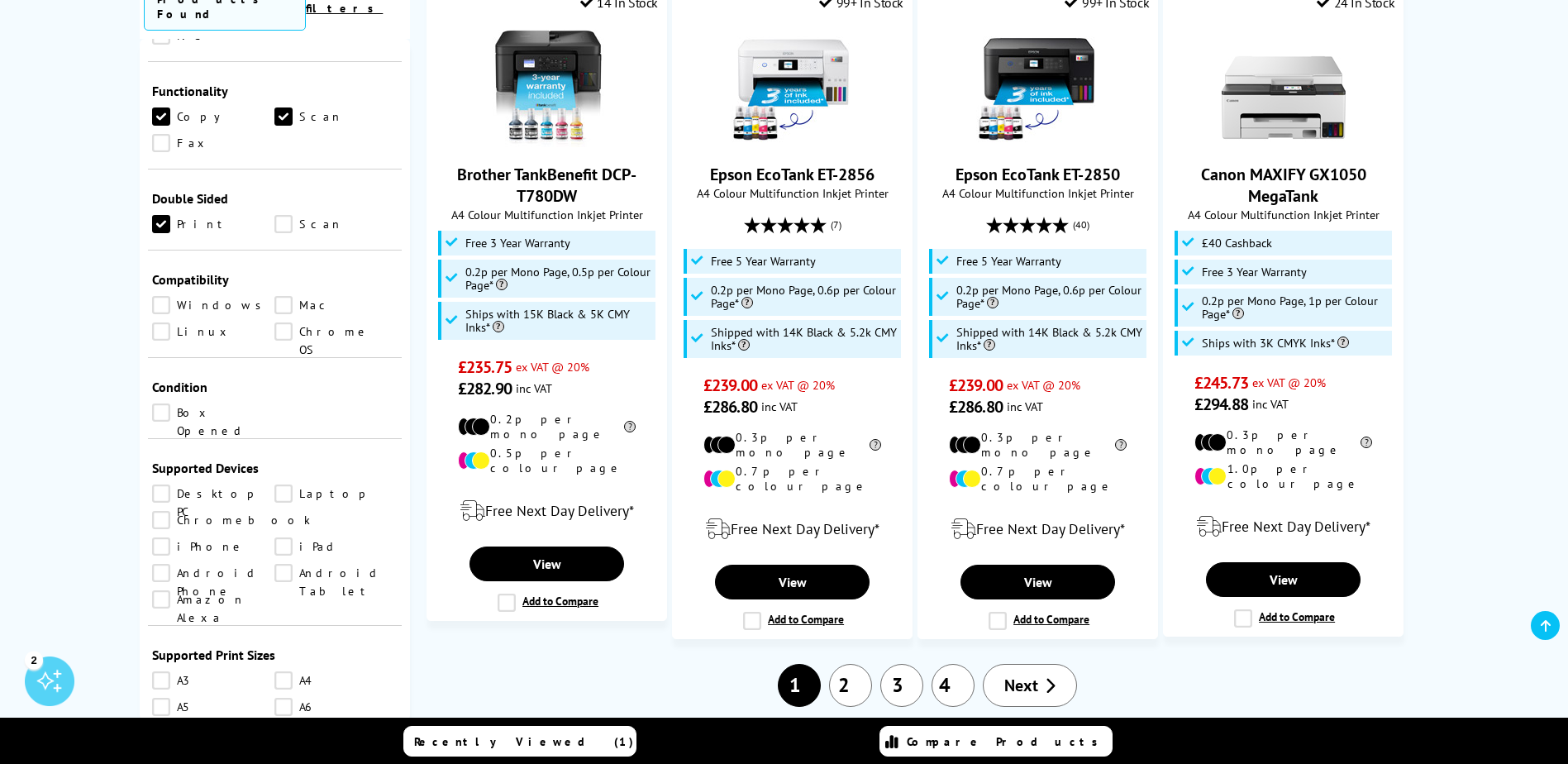
click at [856, 665] on link "2" at bounding box center [850, 686] width 43 height 43
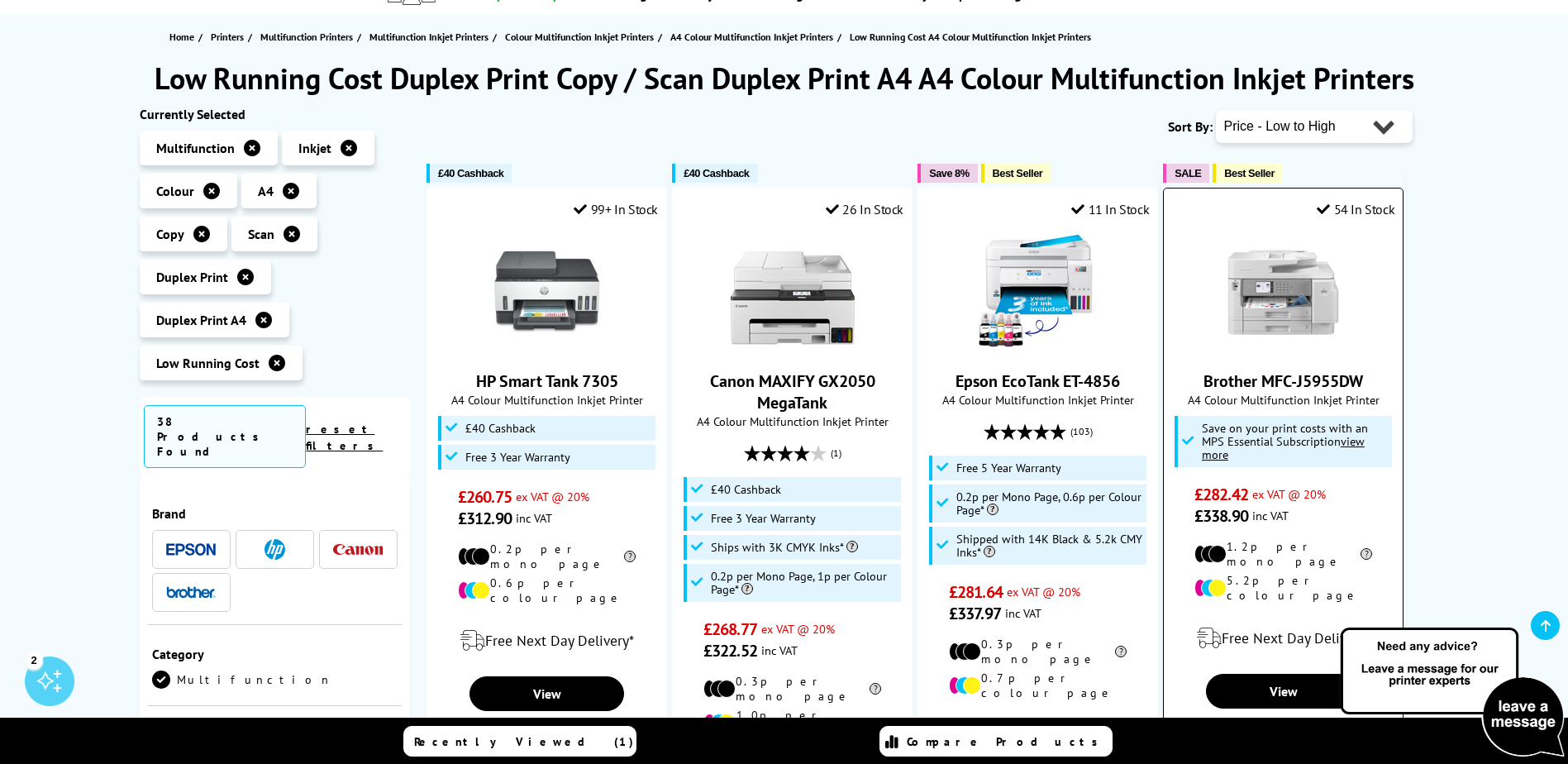
scroll to position [166, 0]
